Goal: Task Accomplishment & Management: Manage account settings

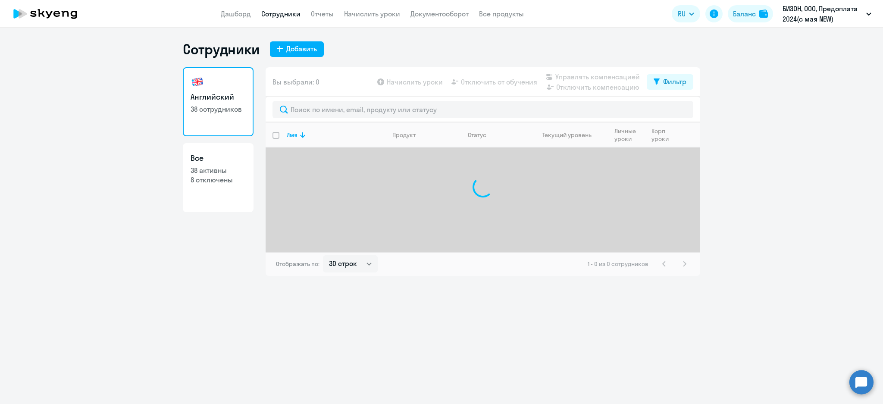
select select "30"
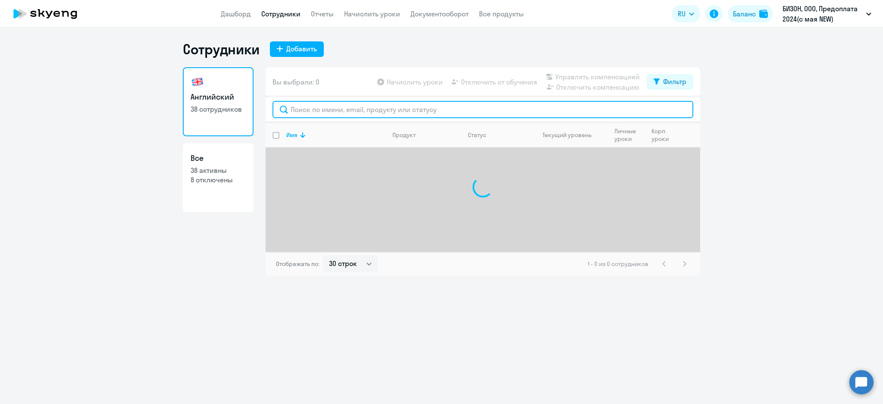
click at [329, 101] on input "text" at bounding box center [483, 109] width 421 height 17
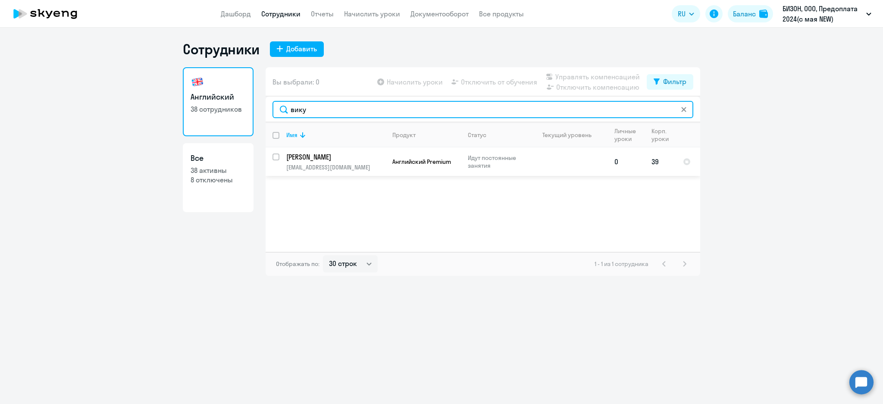
type input "вику"
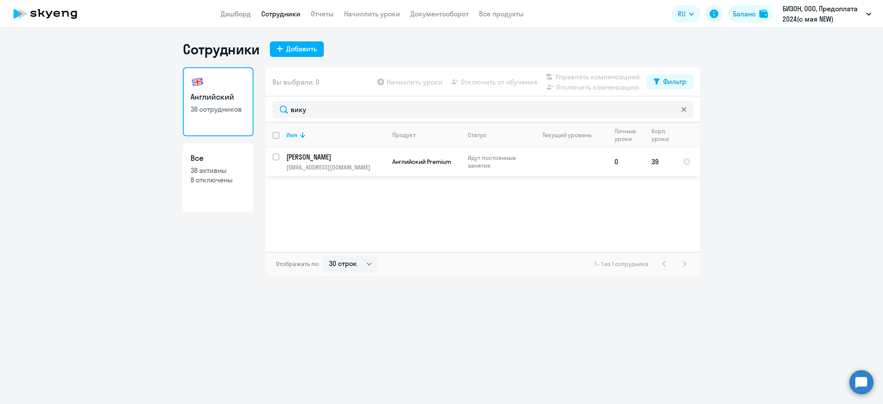
click at [278, 157] on input "select row 9919308" at bounding box center [281, 162] width 17 height 17
checkbox input "true"
click at [511, 80] on span "Отключить от обучения" at bounding box center [499, 82] width 76 height 10
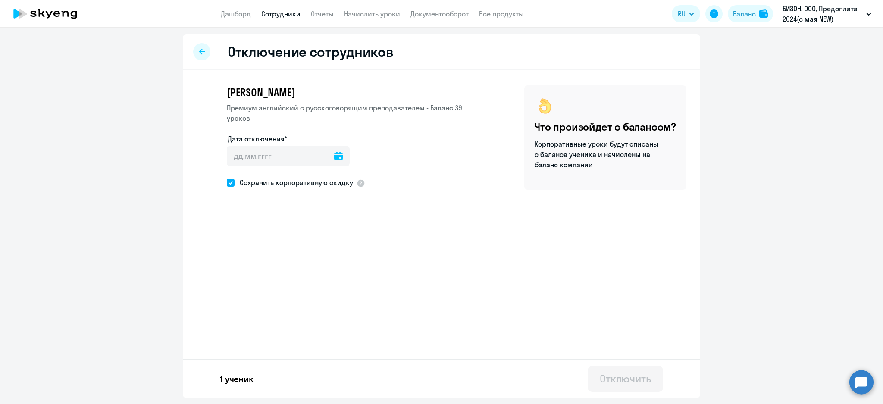
click at [336, 154] on icon at bounding box center [338, 156] width 9 height 9
click at [307, 253] on span "10" at bounding box center [308, 254] width 16 height 16
type input "[DATE]"
click at [440, 251] on div "Отключение сотрудников [PERSON_NAME] Премиум [DEMOGRAPHIC_DATA] с русскоговорящ…" at bounding box center [441, 216] width 517 height 364
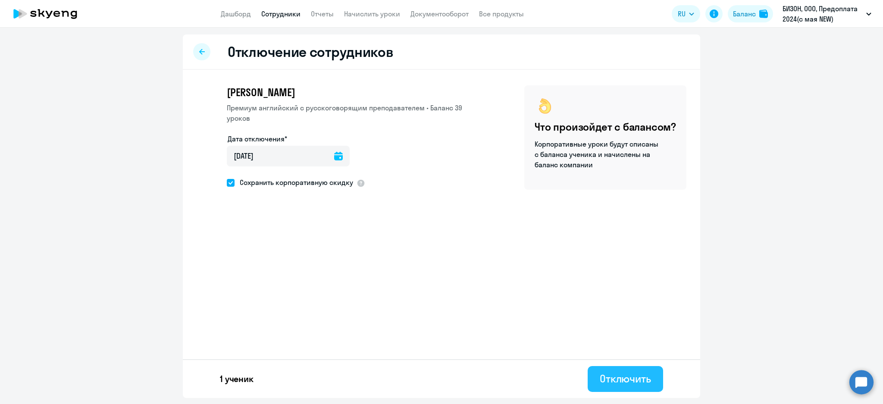
click at [625, 377] on div "Отключить" at bounding box center [625, 379] width 51 height 14
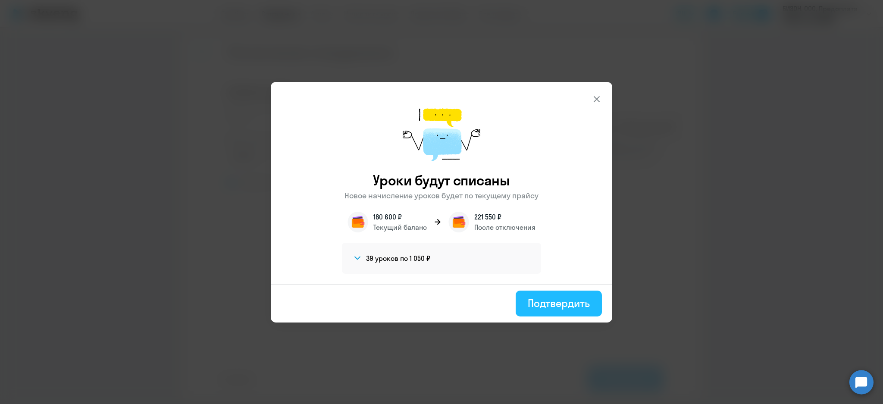
click at [552, 313] on button "Подтвердить" at bounding box center [559, 304] width 86 height 26
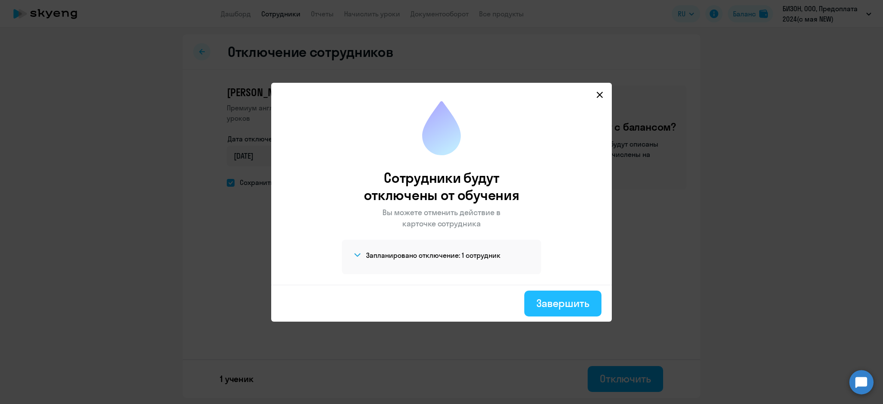
drag, startPoint x: 559, startPoint y: 311, endPoint x: 553, endPoint y: 304, distance: 9.5
click at [559, 307] on button "Завершить" at bounding box center [562, 304] width 77 height 26
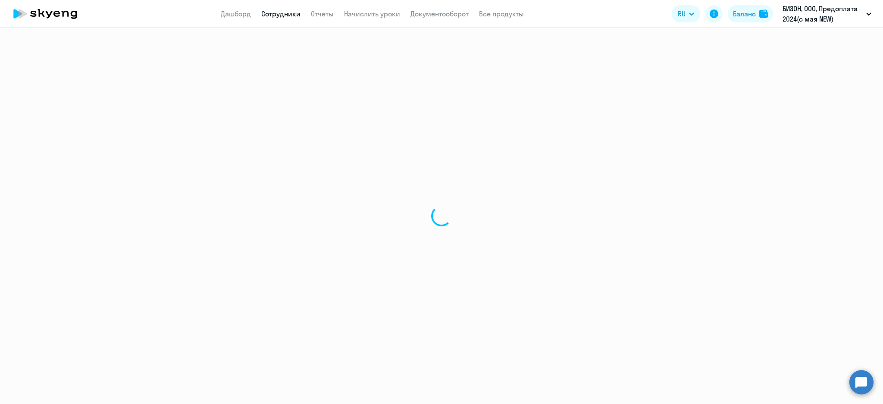
select select "30"
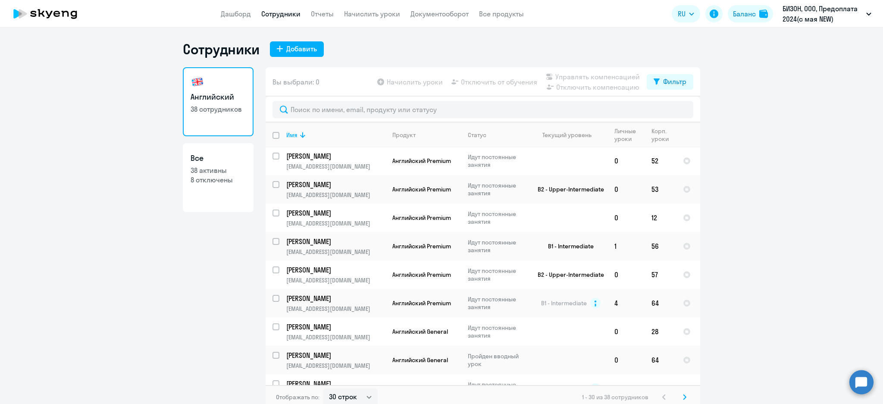
scroll to position [603, 0]
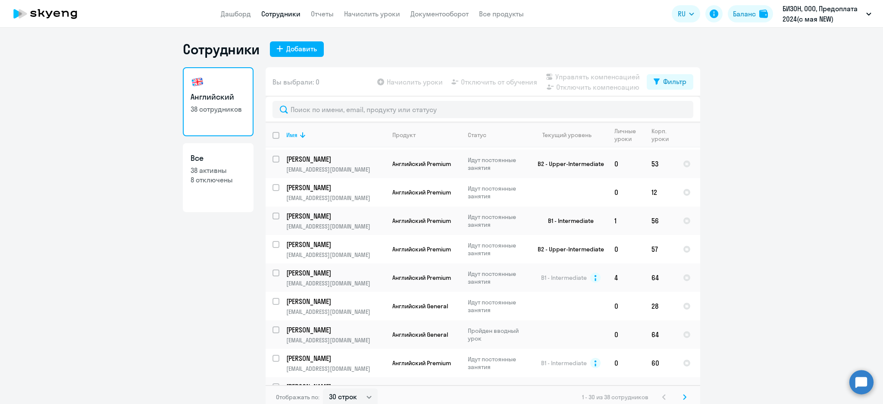
click at [680, 395] on svg-icon at bounding box center [685, 397] width 10 height 10
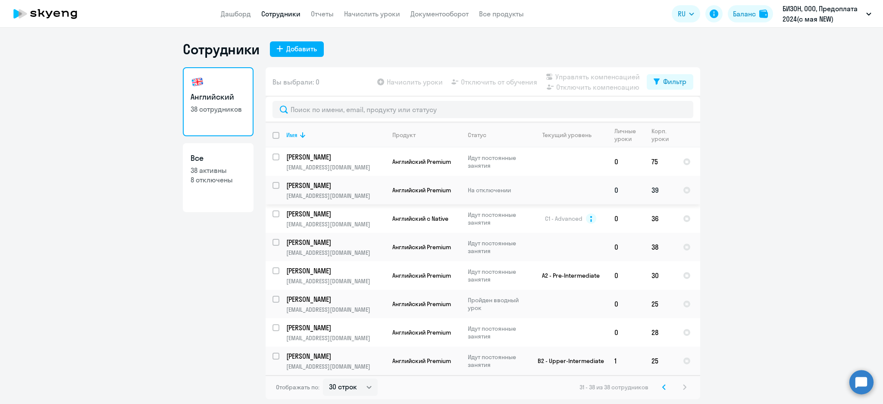
click at [335, 192] on p "[EMAIL_ADDRESS][DOMAIN_NAME]" at bounding box center [335, 196] width 99 height 8
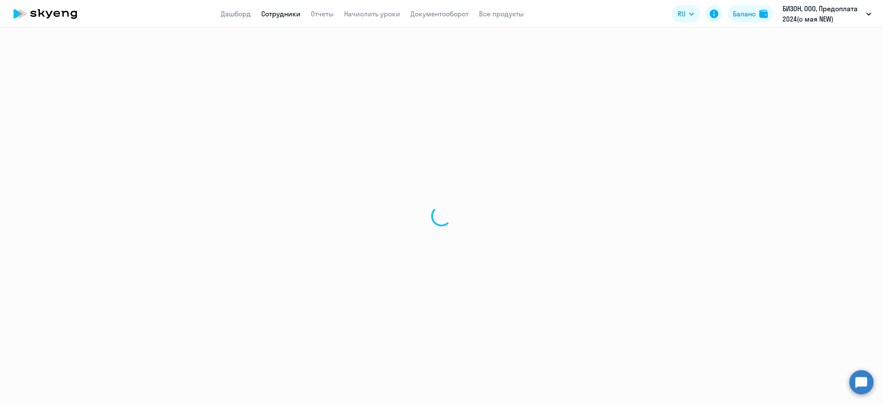
select select "english"
